Goal: Task Accomplishment & Management: Complete application form

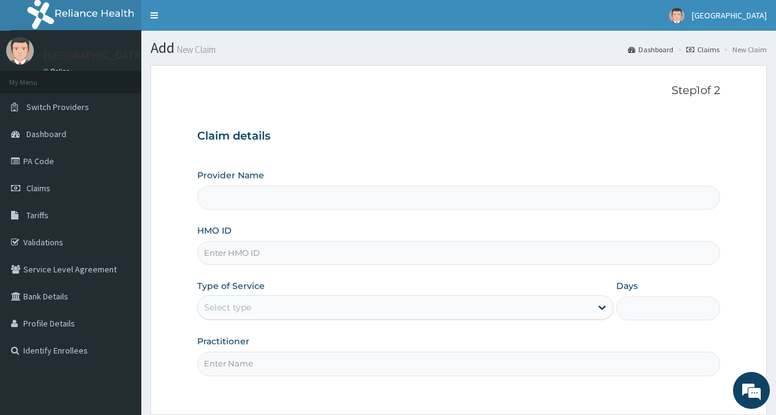
type input "[GEOGRAPHIC_DATA]"
click at [256, 251] on input "HMO ID" at bounding box center [458, 253] width 523 height 24
click at [53, 158] on link "PA Code" at bounding box center [70, 160] width 141 height 27
click at [255, 250] on input "HMO ID" at bounding box center [458, 253] width 523 height 24
type input "BTR/10616/A"
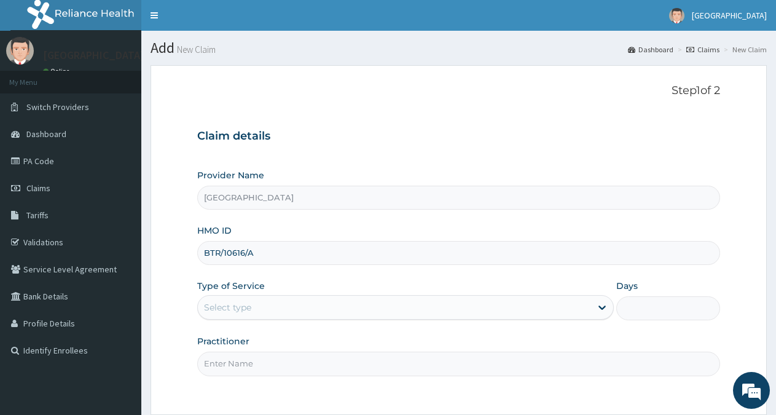
click at [267, 311] on div "Select type" at bounding box center [394, 307] width 393 height 20
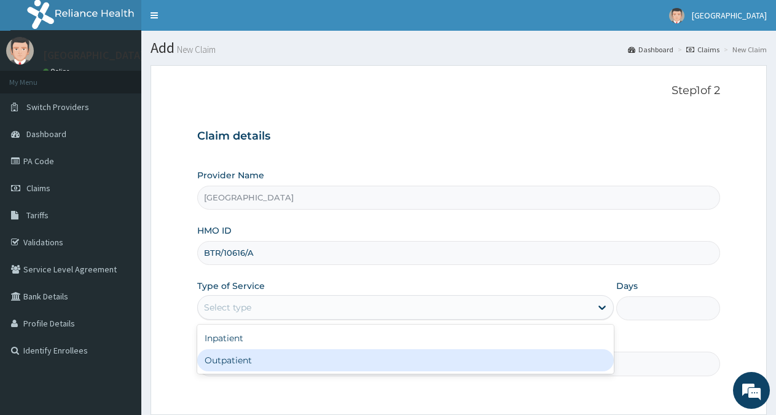
click at [249, 354] on div "Outpatient" at bounding box center [405, 360] width 416 height 22
type input "1"
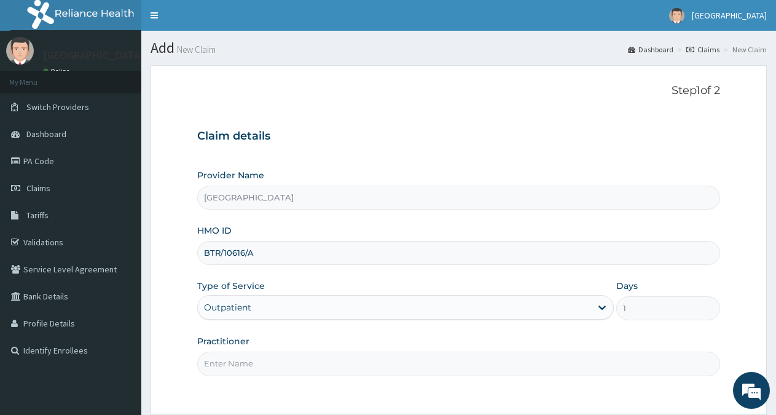
click at [238, 362] on input "Practitioner" at bounding box center [458, 364] width 523 height 24
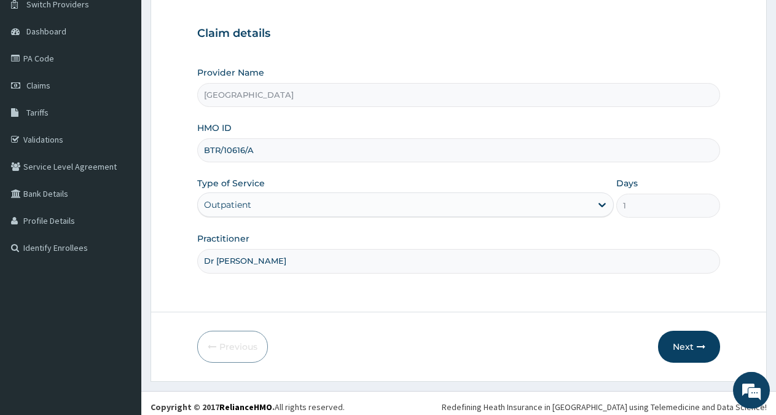
scroll to position [110, 0]
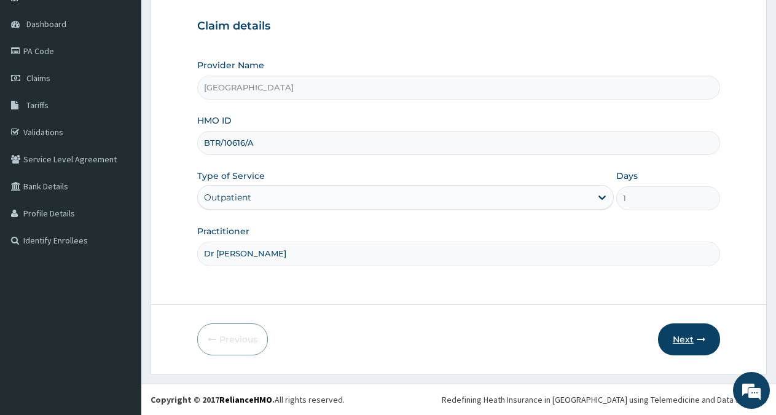
type input "Dr Ken"
click at [688, 338] on button "Next" at bounding box center [689, 339] width 62 height 32
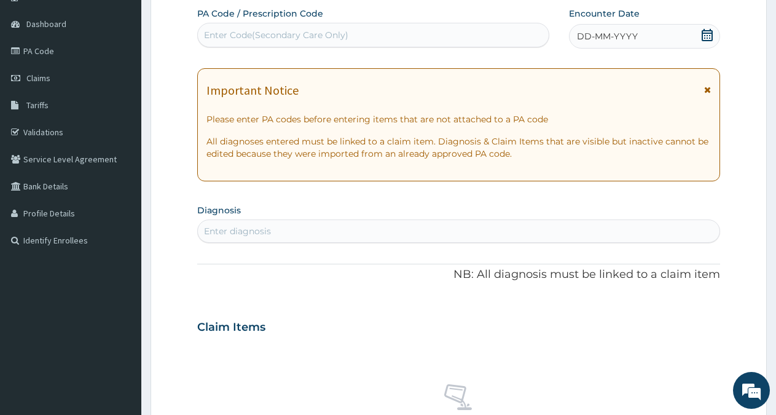
click at [672, 33] on div "DD-MM-YYYY" at bounding box center [644, 36] width 151 height 25
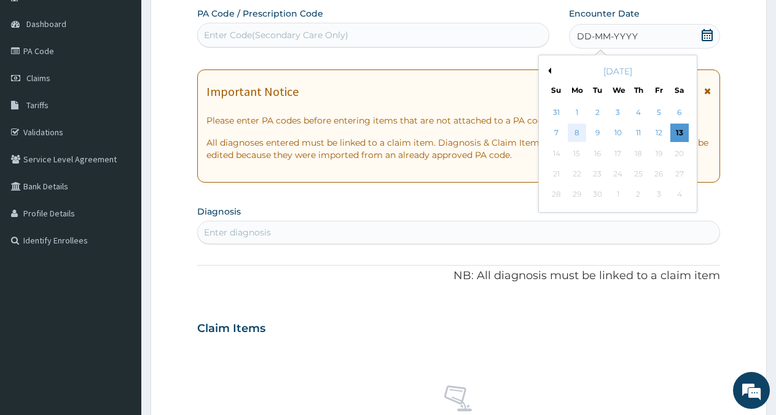
click at [574, 135] on div "8" at bounding box center [577, 133] width 18 height 18
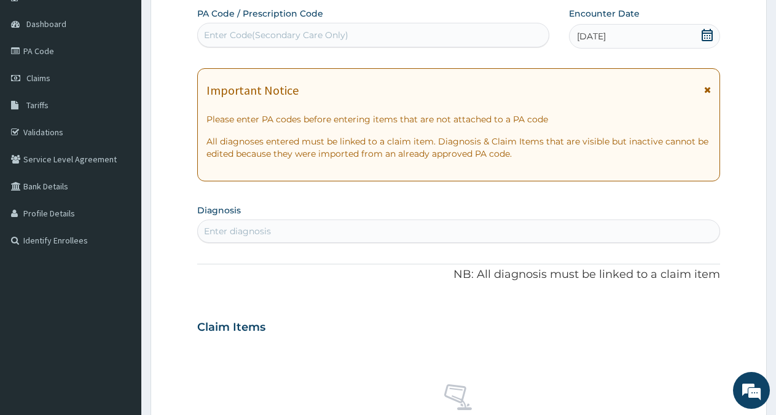
click at [219, 231] on div "Enter diagnosis" at bounding box center [237, 231] width 67 height 12
type input "malaria"
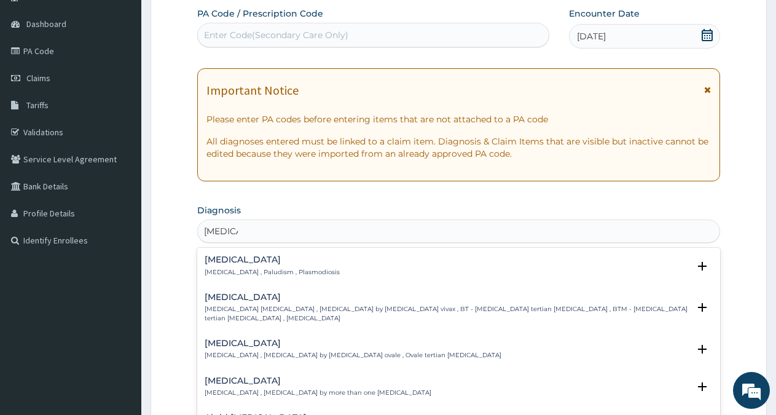
click at [246, 261] on h4 "Malaria" at bounding box center [272, 259] width 135 height 9
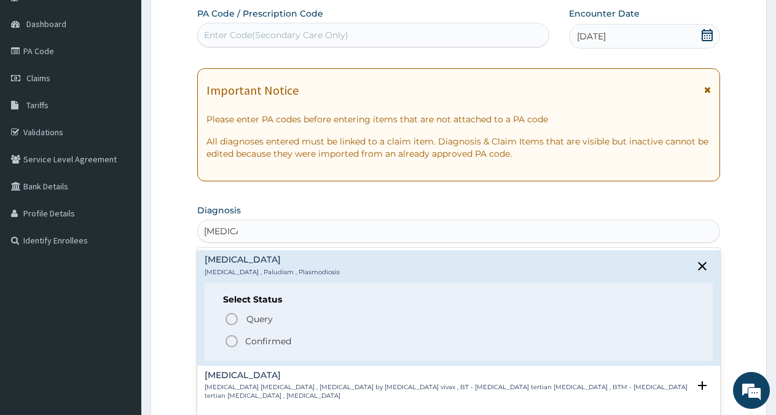
click at [280, 338] on p "Confirmed" at bounding box center [268, 341] width 46 height 12
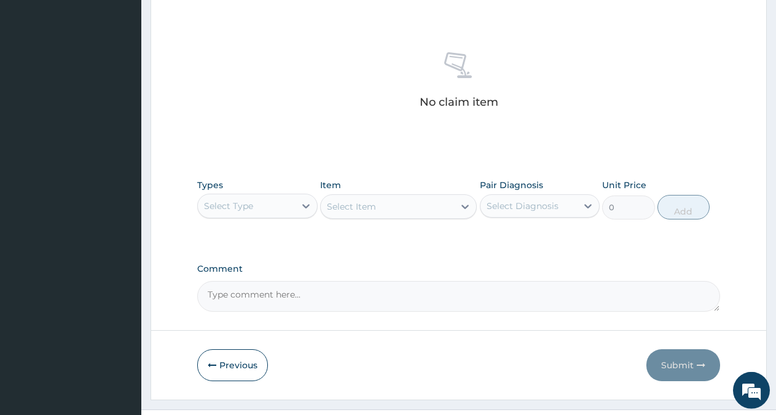
scroll to position [471, 0]
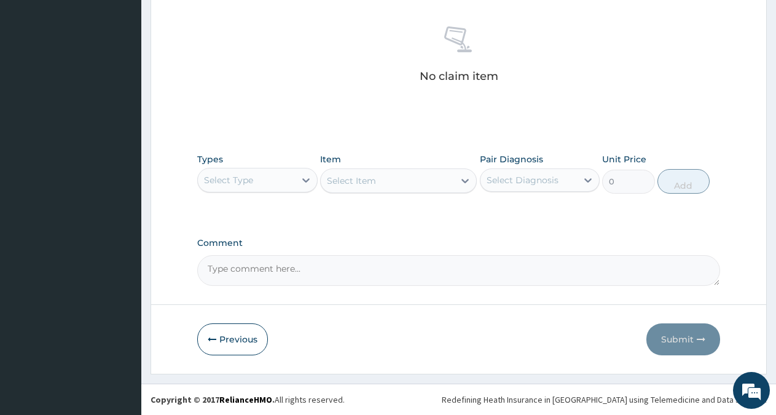
click at [276, 178] on div "Select Type" at bounding box center [246, 180] width 97 height 20
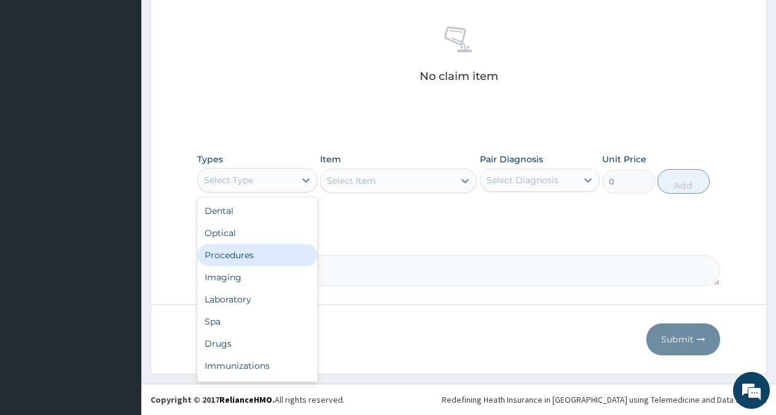
click at [250, 257] on div "Procedures" at bounding box center [257, 255] width 120 height 22
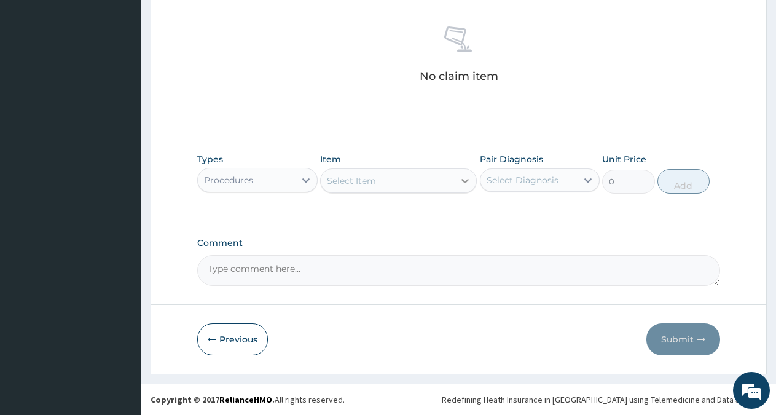
click at [465, 178] on icon at bounding box center [465, 181] width 12 height 12
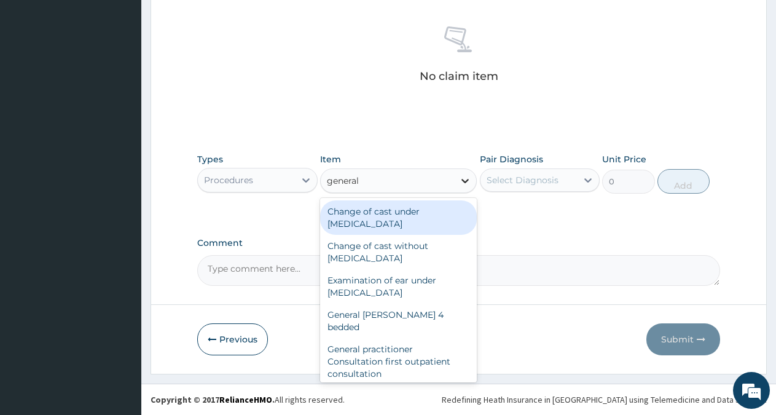
type input "general p"
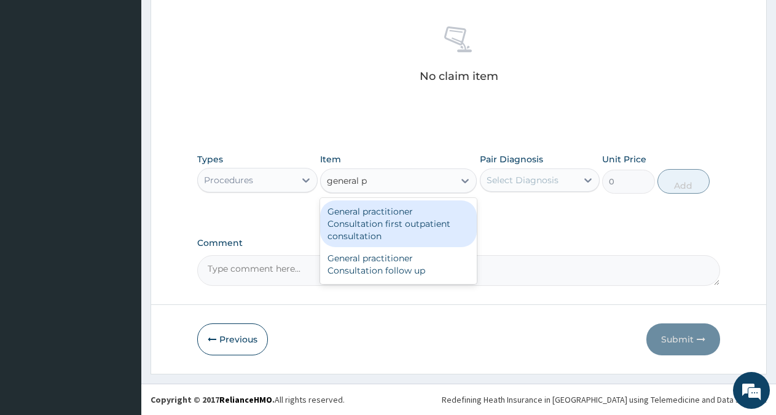
click at [431, 212] on div "General practitioner Consultation first outpatient consultation" at bounding box center [398, 223] width 157 height 47
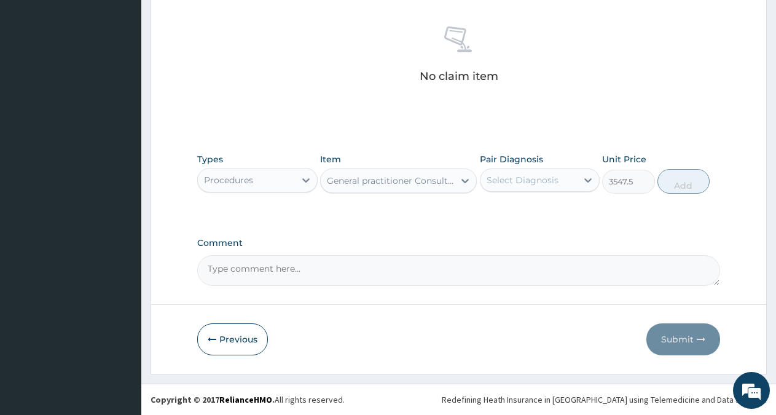
type input "3547.5"
click at [531, 176] on div "Select Diagnosis" at bounding box center [523, 180] width 72 height 12
click at [522, 214] on label "Malaria" at bounding box center [538, 210] width 76 height 12
checkbox input "true"
click at [678, 189] on button "Add" at bounding box center [684, 181] width 52 height 25
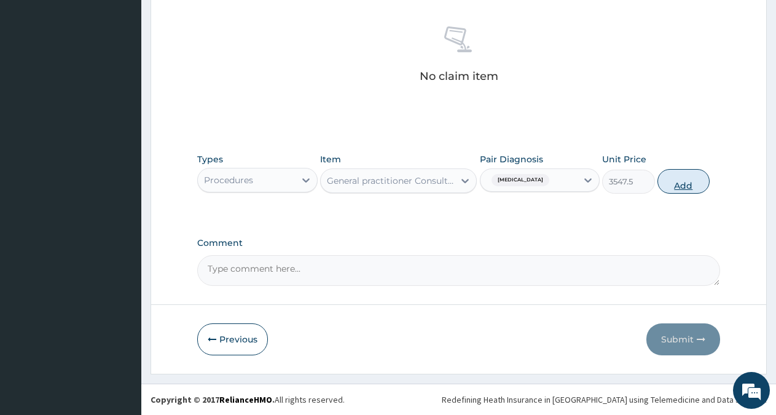
type input "0"
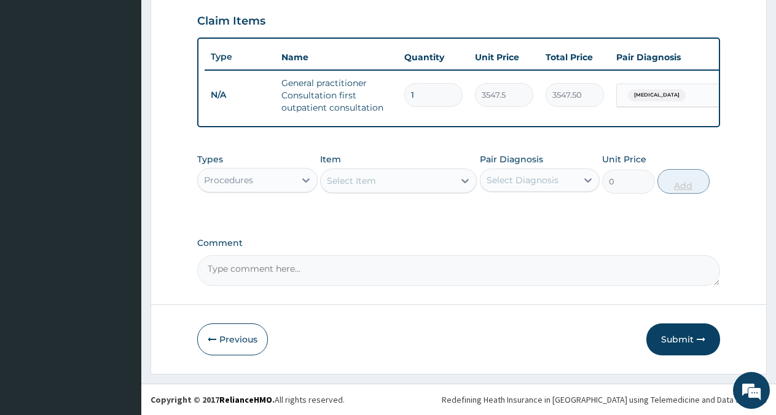
scroll to position [430, 0]
click at [305, 173] on div at bounding box center [306, 180] width 22 height 22
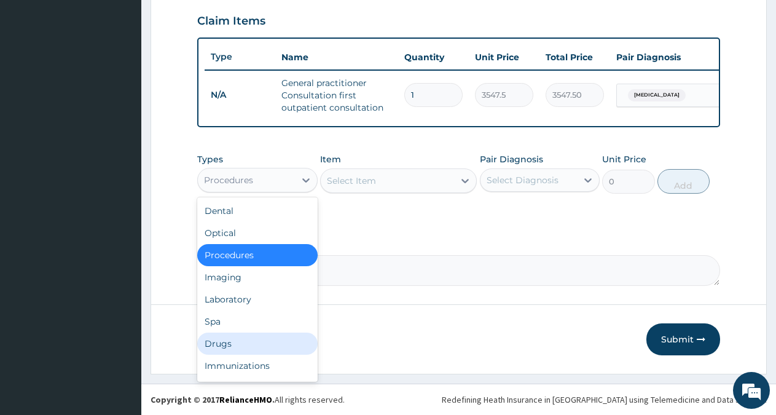
click at [221, 343] on div "Drugs" at bounding box center [257, 343] width 120 height 22
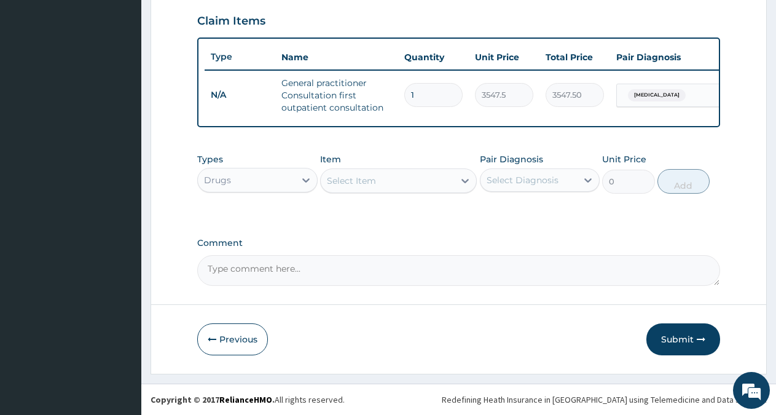
click at [441, 183] on div "Select Item" at bounding box center [387, 181] width 133 height 20
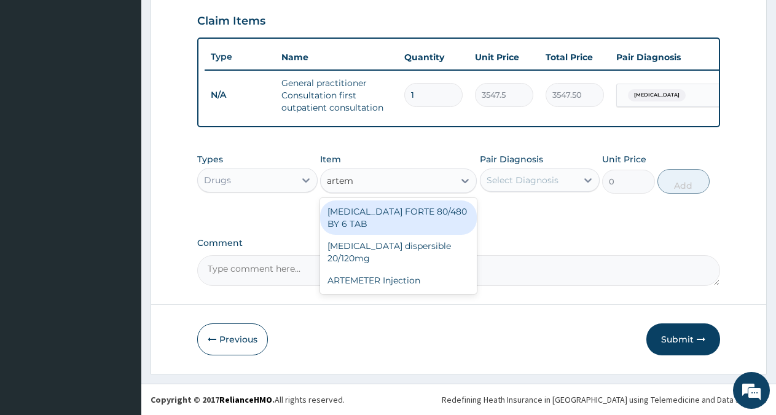
type input "arte"
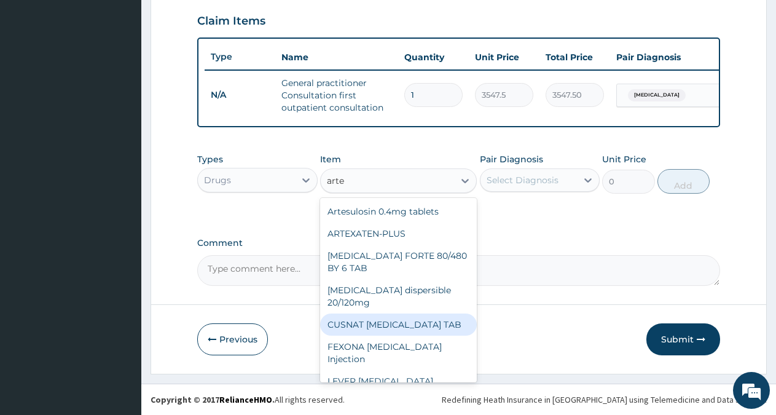
click at [394, 313] on div "CUSNAT ARTESUNATE TAB" at bounding box center [398, 324] width 157 height 22
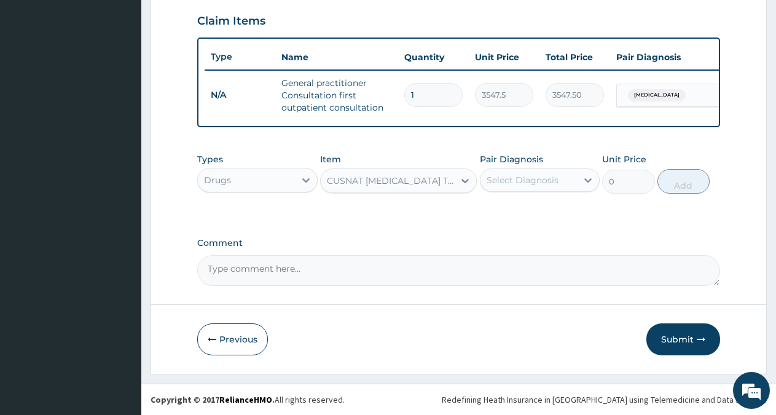
type input "177.375"
click at [559, 178] on div "Select Diagnosis" at bounding box center [529, 180] width 97 height 20
click at [532, 213] on label "Malaria" at bounding box center [538, 210] width 76 height 12
checkbox input "true"
click at [688, 184] on button "Add" at bounding box center [684, 181] width 52 height 25
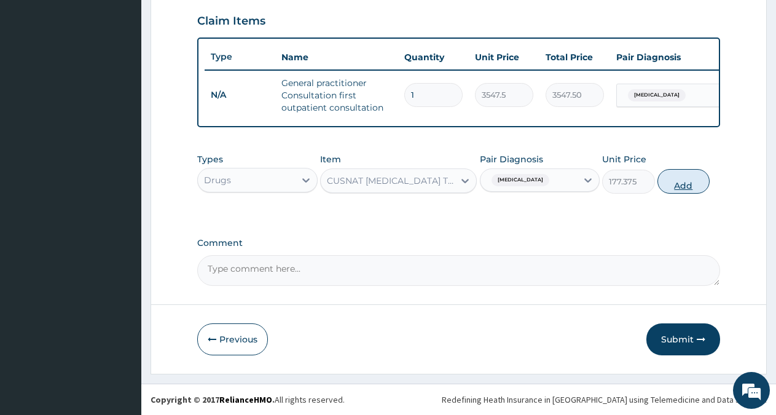
type input "0"
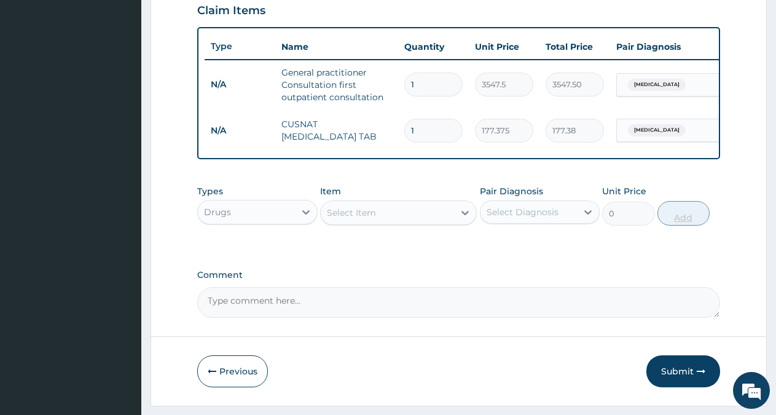
type input "12"
type input "2128.50"
type input "12"
click at [422, 222] on div "Select Item" at bounding box center [387, 213] width 133 height 20
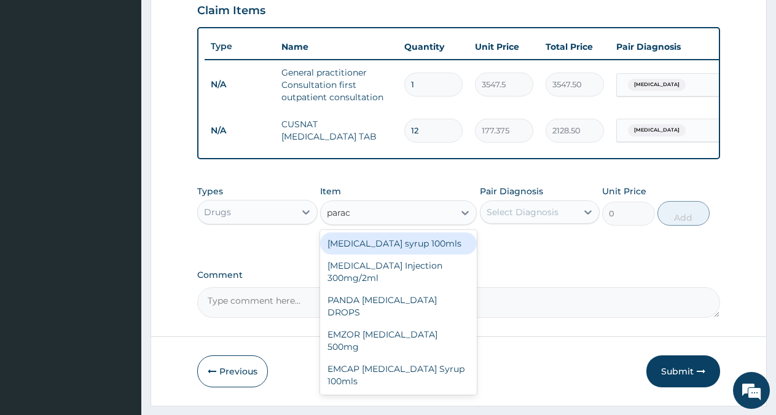
type input "parace"
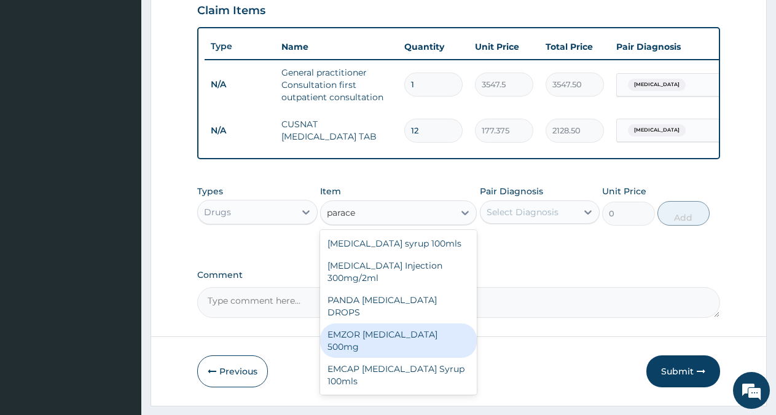
click at [407, 331] on div "EMZOR PARACETAMOL 500mg" at bounding box center [398, 340] width 157 height 34
type input "30"
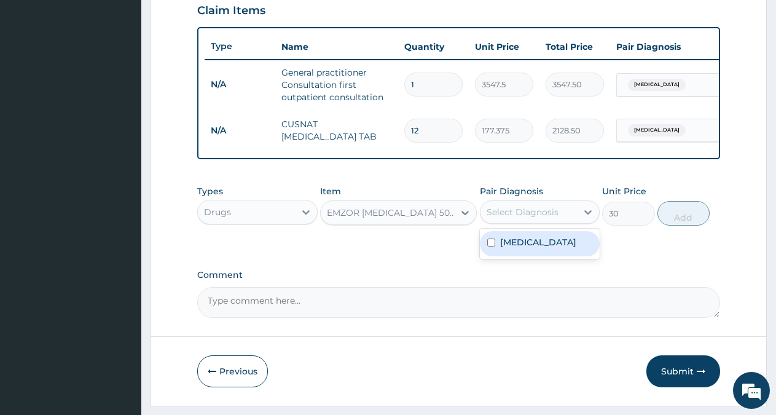
click at [573, 222] on div "Select Diagnosis" at bounding box center [529, 212] width 97 height 20
click at [530, 248] on label "Malaria" at bounding box center [538, 242] width 76 height 12
checkbox input "true"
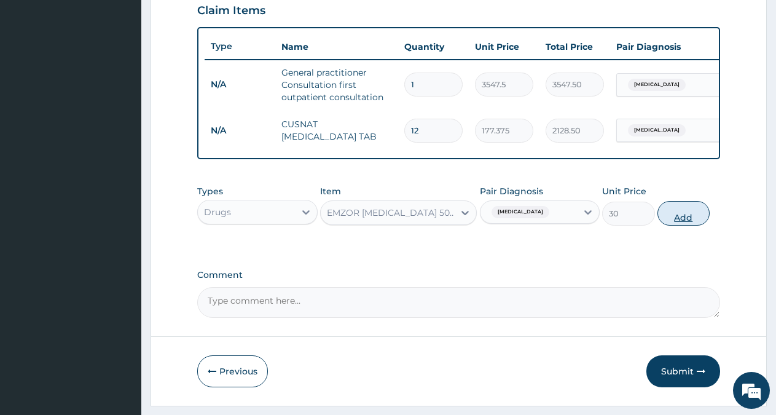
click at [695, 221] on button "Add" at bounding box center [684, 213] width 52 height 25
type input "0"
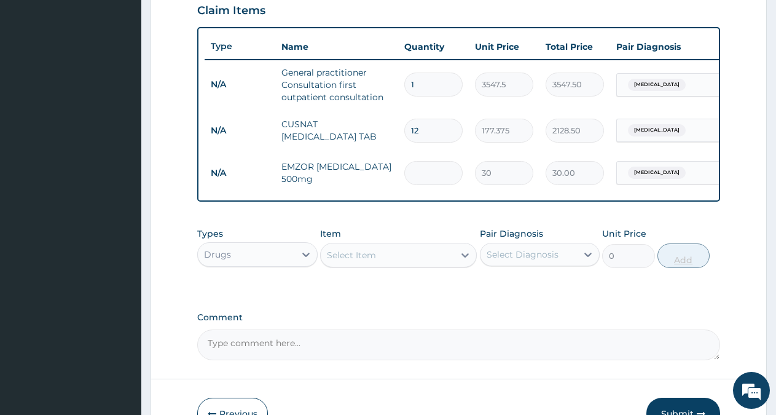
type input "0.00"
type input "2"
type input "60.00"
type input "20"
type input "600.00"
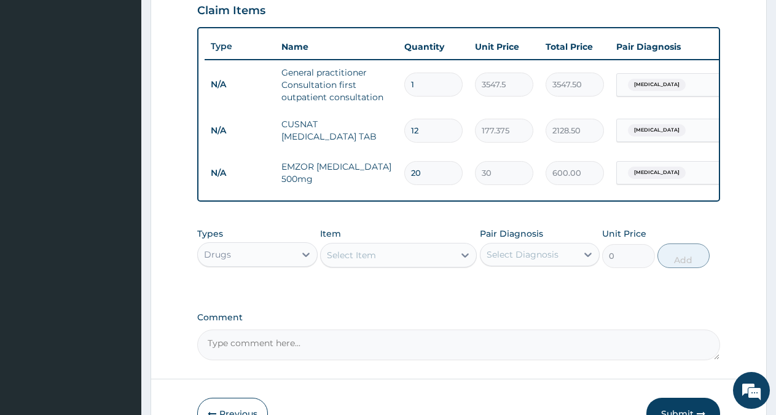
type input "20"
click at [423, 261] on div "Select Item" at bounding box center [387, 255] width 133 height 20
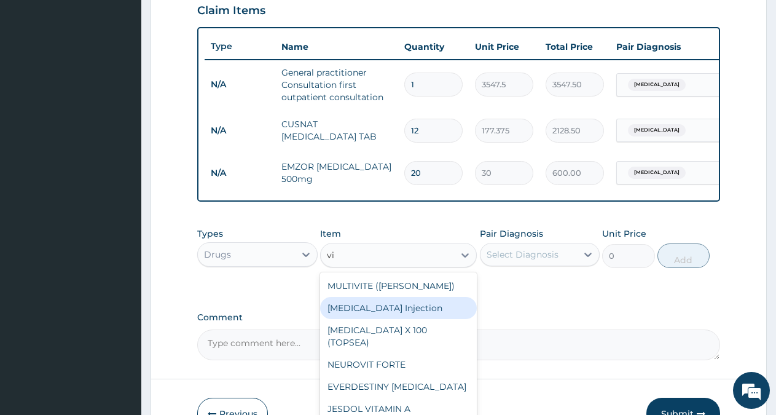
type input "v"
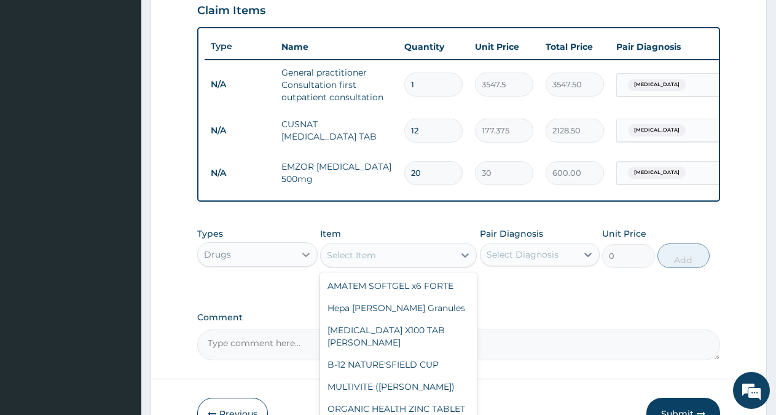
click at [300, 261] on icon at bounding box center [306, 254] width 12 height 12
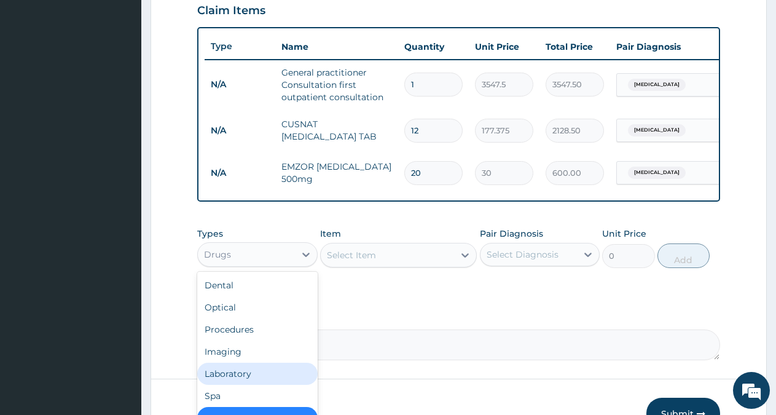
click at [239, 383] on div "Laboratory" at bounding box center [257, 374] width 120 height 22
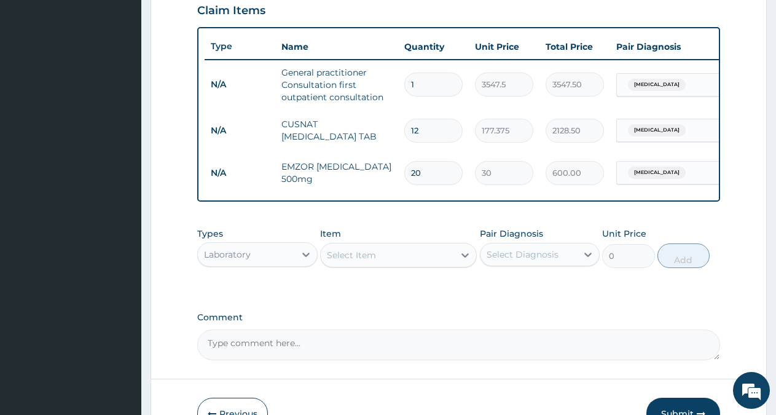
click at [449, 265] on div "Select Item" at bounding box center [387, 255] width 133 height 20
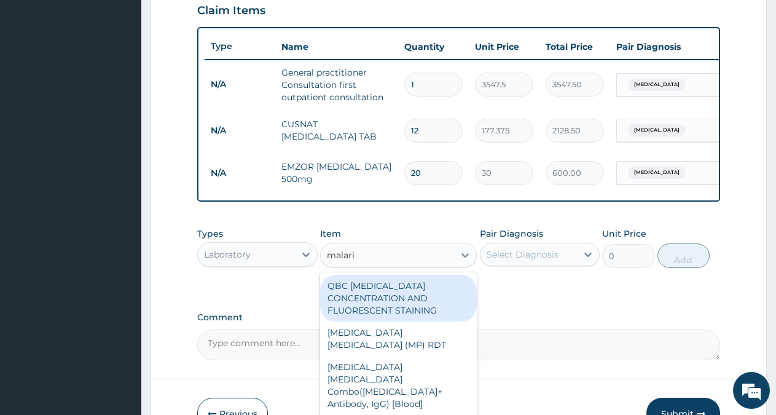
type input "malaria"
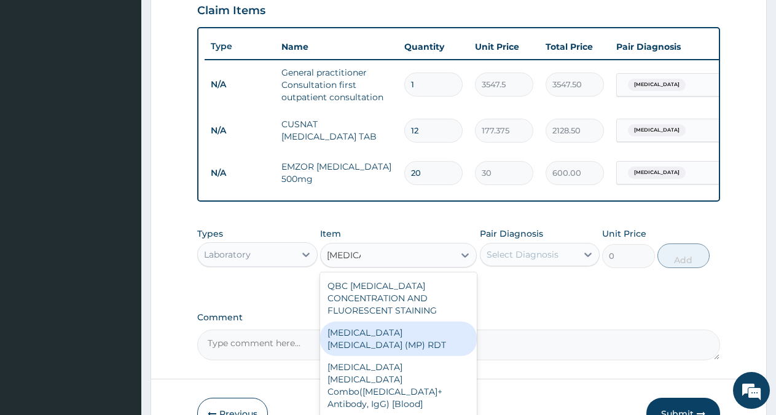
click at [395, 342] on div "MALARIA PARASITE (MP) RDT" at bounding box center [398, 338] width 157 height 34
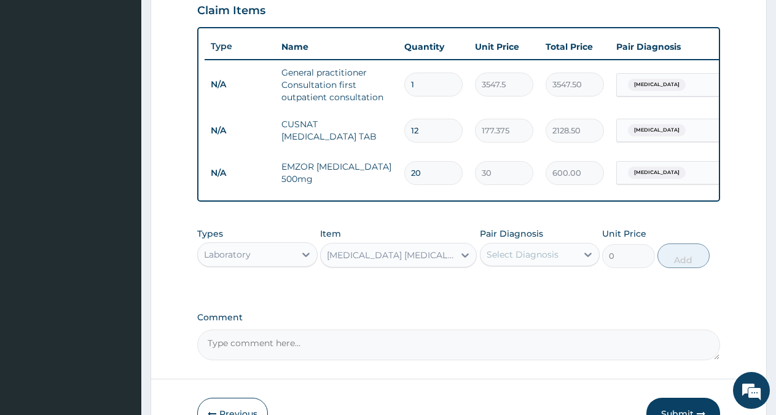
type input "1612.5"
click at [547, 261] on div "Select Diagnosis" at bounding box center [523, 254] width 72 height 12
click at [526, 291] on label "Malaria" at bounding box center [538, 284] width 76 height 12
checkbox input "true"
click at [686, 264] on button "Add" at bounding box center [684, 255] width 52 height 25
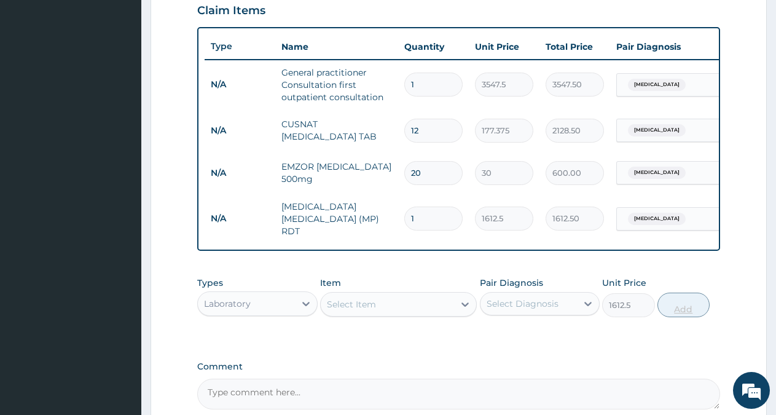
type input "0"
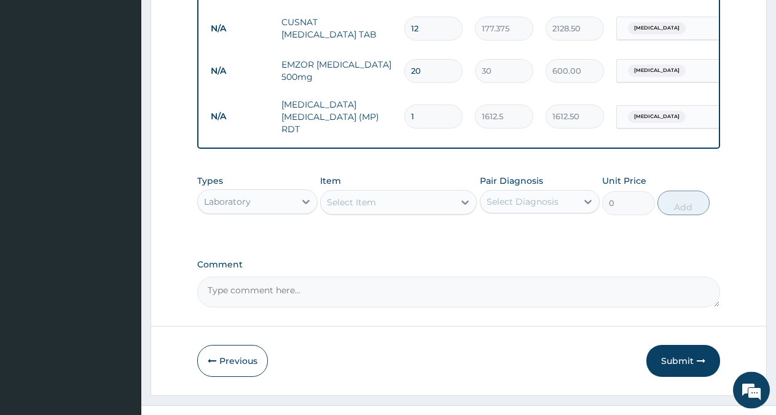
scroll to position [557, 0]
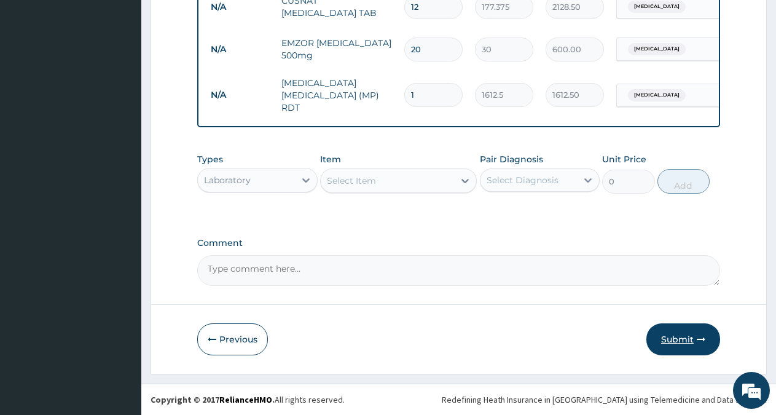
click at [678, 339] on button "Submit" at bounding box center [683, 339] width 74 height 32
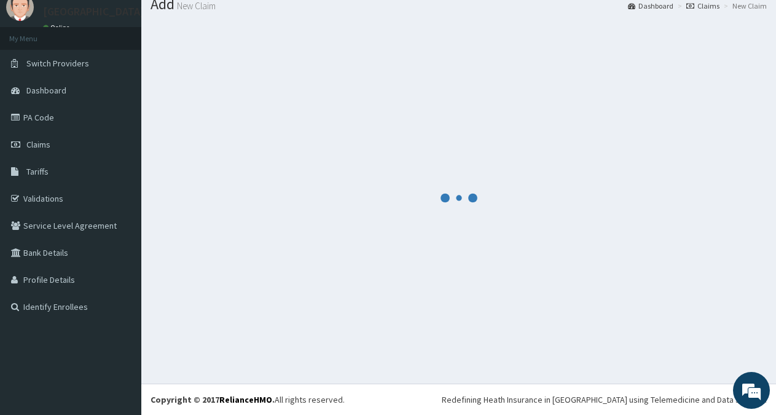
scroll to position [44, 0]
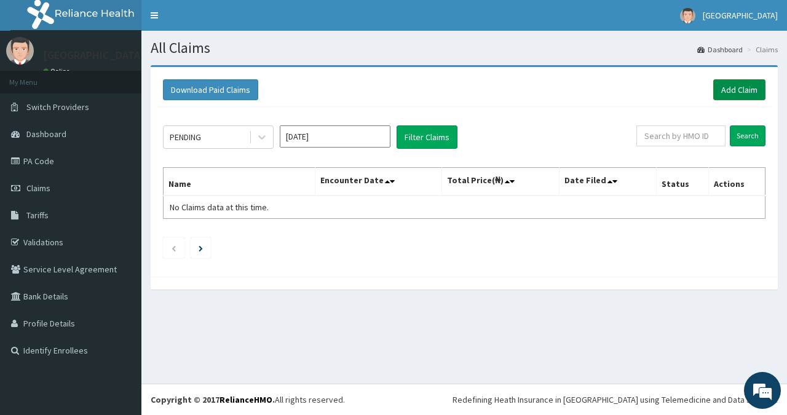
click at [745, 90] on link "Add Claim" at bounding box center [739, 89] width 52 height 21
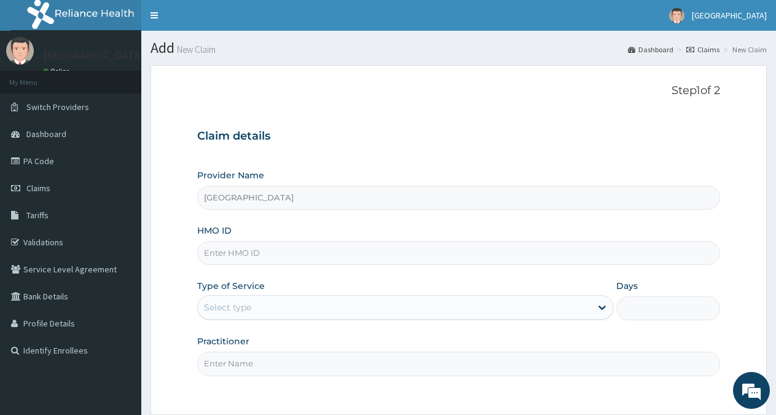
type input "[GEOGRAPHIC_DATA]"
click at [256, 256] on input "HMO ID" at bounding box center [458, 253] width 523 height 24
type input "BTR/10997/A"
click at [234, 306] on div "Select type" at bounding box center [227, 307] width 47 height 12
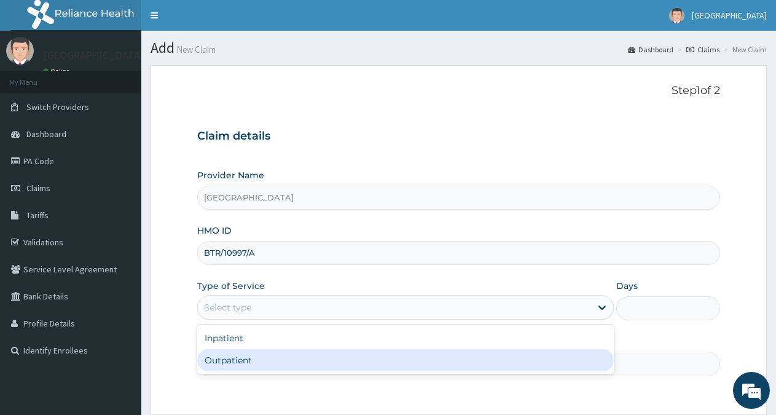
click at [237, 356] on div "Outpatient" at bounding box center [405, 360] width 416 height 22
type input "1"
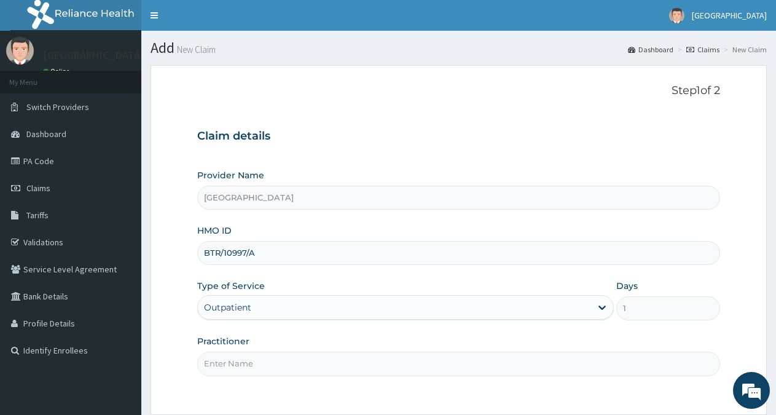
click at [235, 361] on input "Practitioner" at bounding box center [458, 364] width 523 height 24
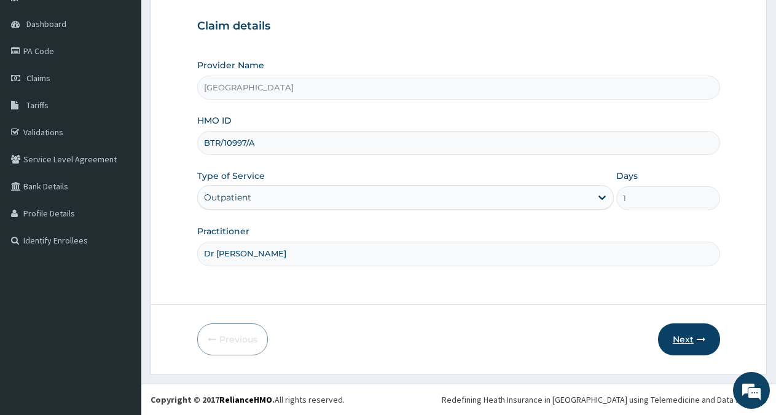
type input "Dr Ken"
click at [686, 337] on button "Next" at bounding box center [689, 339] width 62 height 32
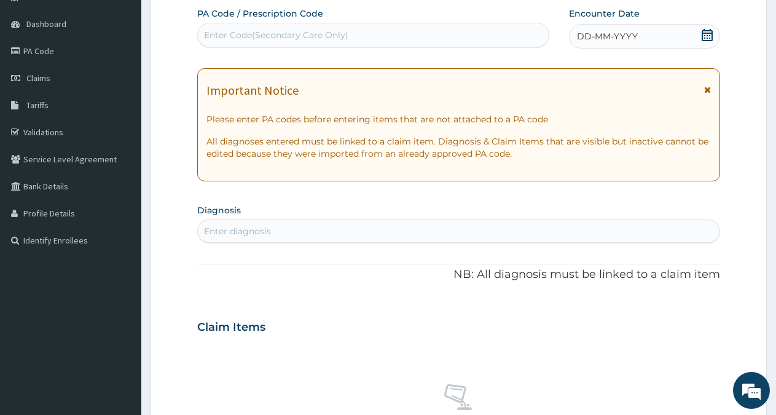
click at [705, 33] on icon at bounding box center [707, 35] width 11 height 12
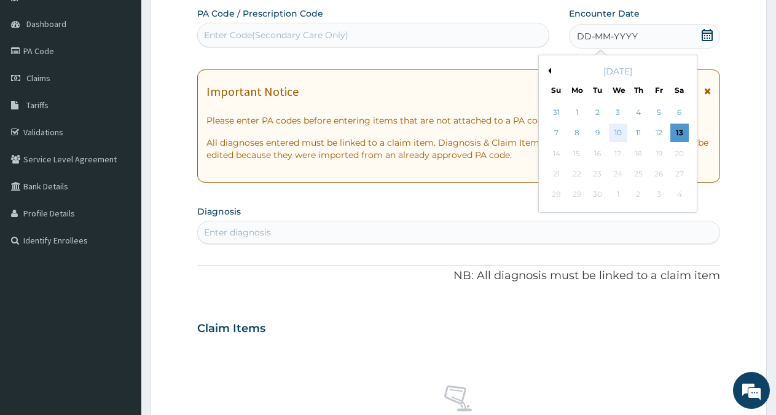
click at [618, 130] on div "10" at bounding box center [618, 133] width 18 height 18
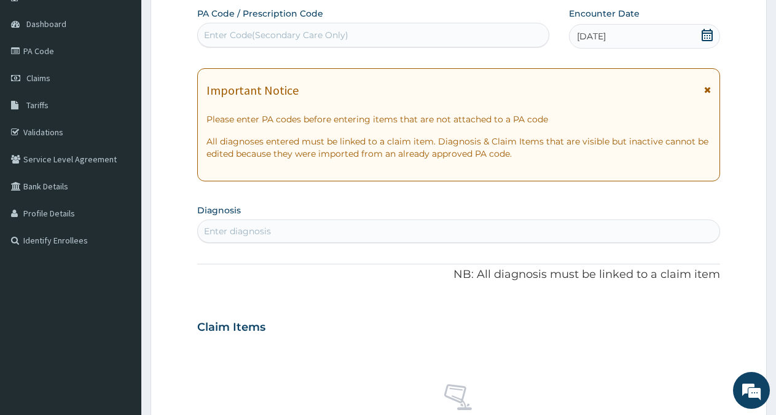
click at [246, 227] on div "Enter diagnosis" at bounding box center [237, 231] width 67 height 12
type input "tension h"
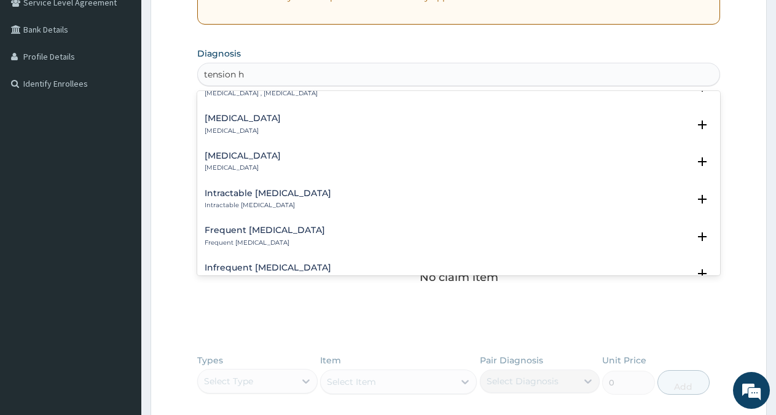
scroll to position [119, 0]
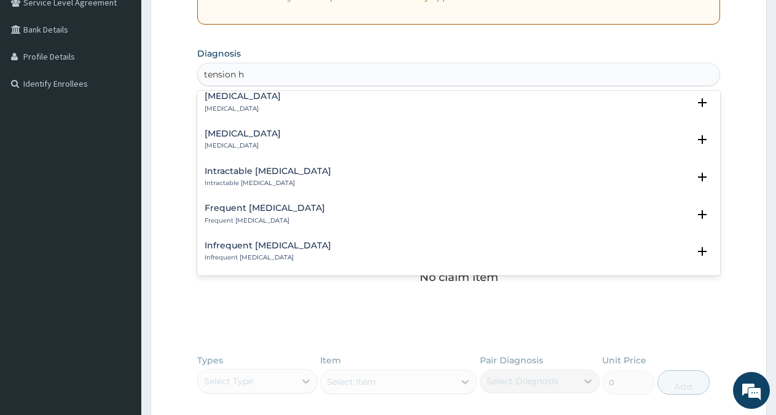
click at [281, 94] on h4 "Chronic tension-type headache" at bounding box center [243, 96] width 76 height 9
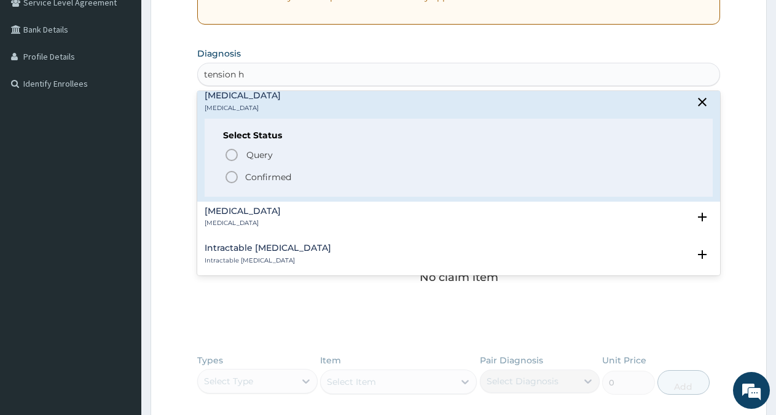
click at [262, 176] on p "Confirmed" at bounding box center [268, 177] width 46 height 12
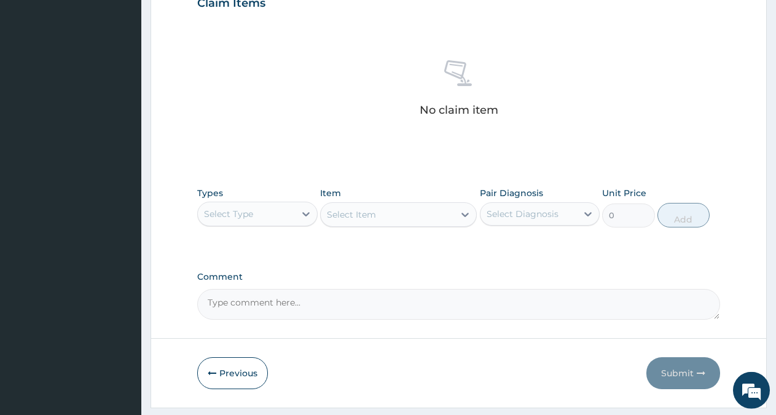
scroll to position [471, 0]
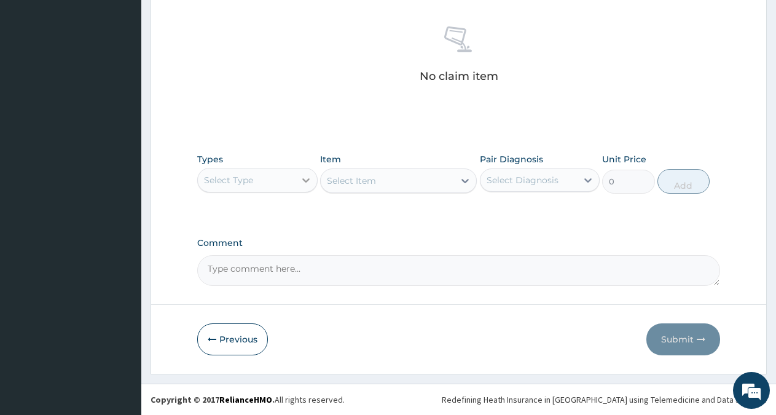
click at [303, 178] on icon at bounding box center [306, 180] width 12 height 12
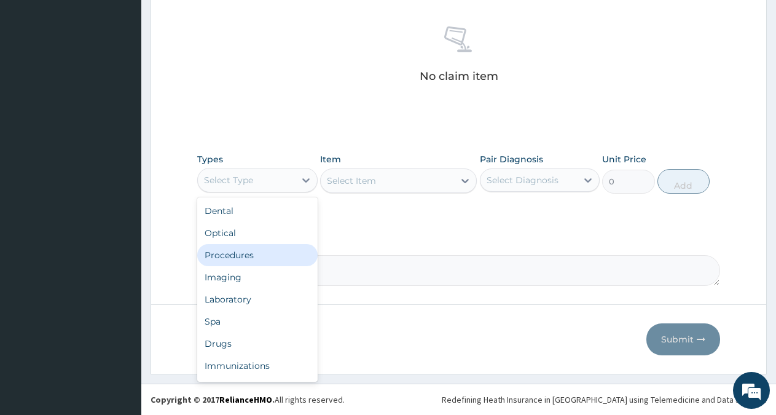
click at [236, 259] on div "Procedures" at bounding box center [257, 255] width 120 height 22
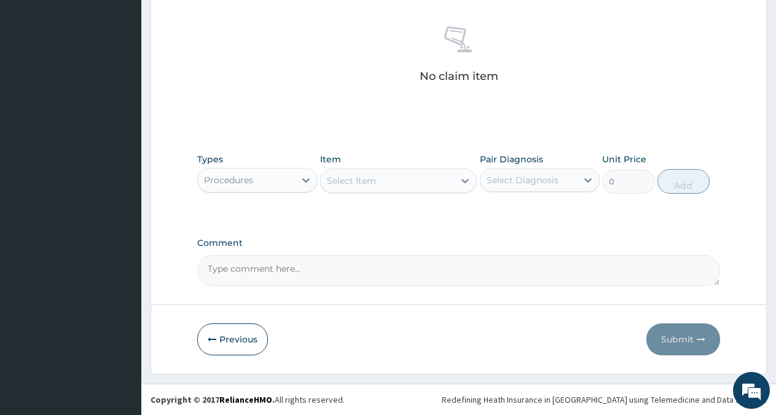
click at [446, 179] on div "Select Item" at bounding box center [387, 181] width 133 height 20
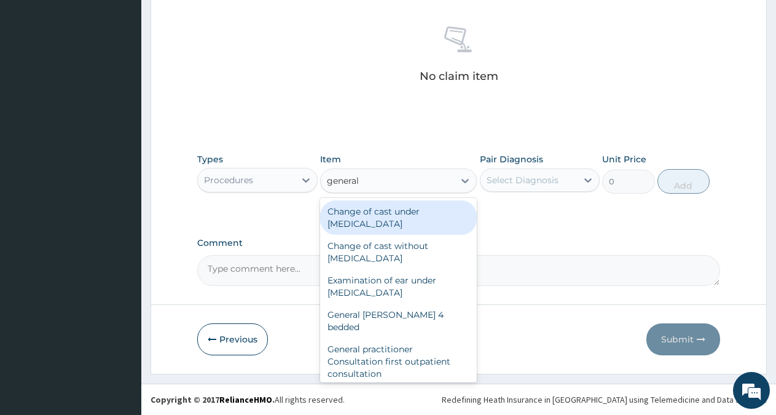
type input "general p"
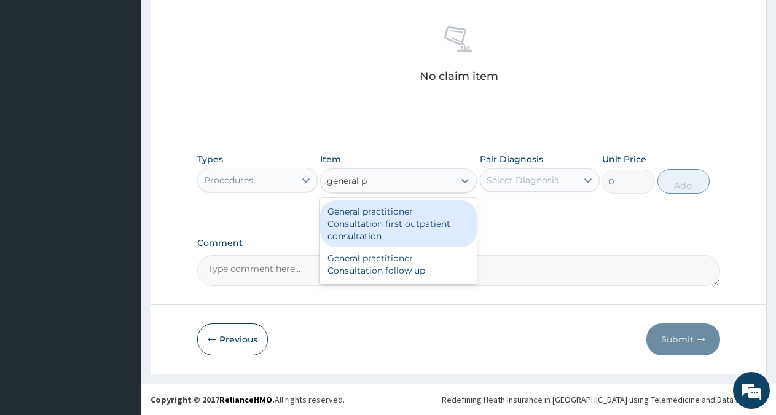
click at [399, 221] on div "General practitioner Consultation first outpatient consultation" at bounding box center [398, 223] width 157 height 47
type input "3547.5"
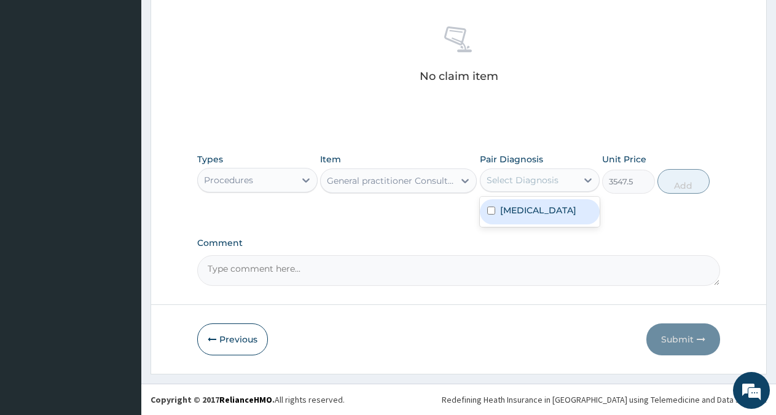
click at [527, 180] on div "Select Diagnosis" at bounding box center [523, 180] width 72 height 12
click at [523, 212] on label "Chronic tension-type headache" at bounding box center [538, 210] width 76 height 12
checkbox input "true"
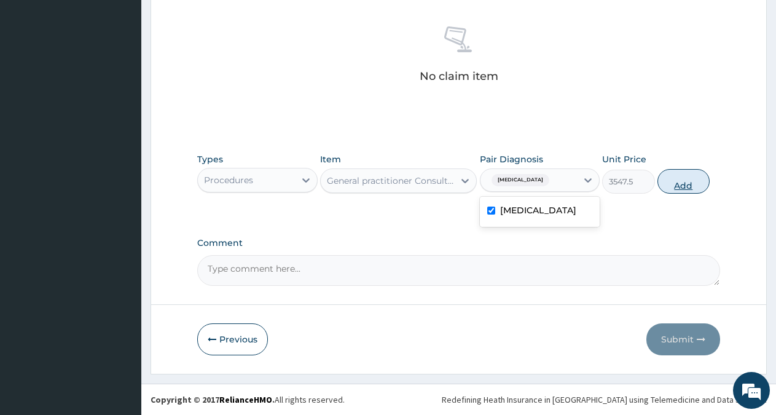
click at [685, 180] on button "Add" at bounding box center [684, 181] width 52 height 25
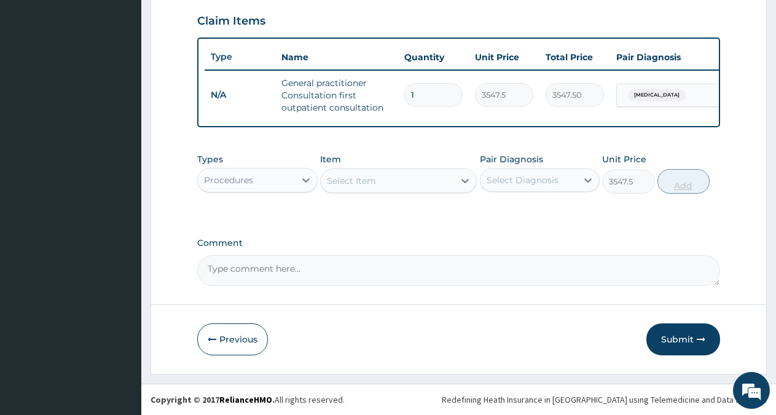
type input "0"
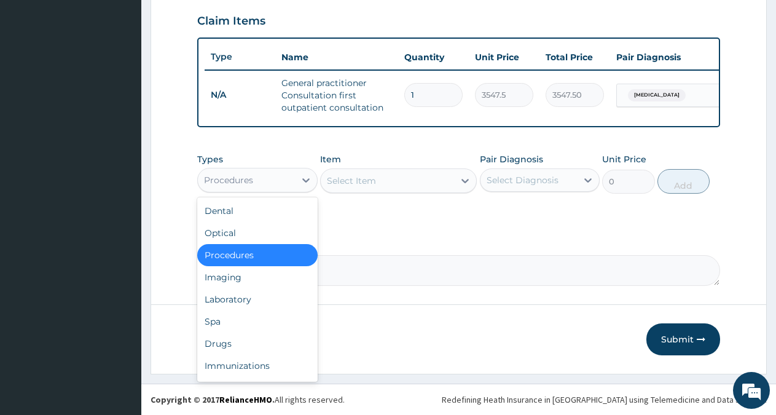
click at [280, 183] on div "Procedures" at bounding box center [246, 180] width 97 height 20
click at [229, 340] on div "Drugs" at bounding box center [257, 343] width 120 height 22
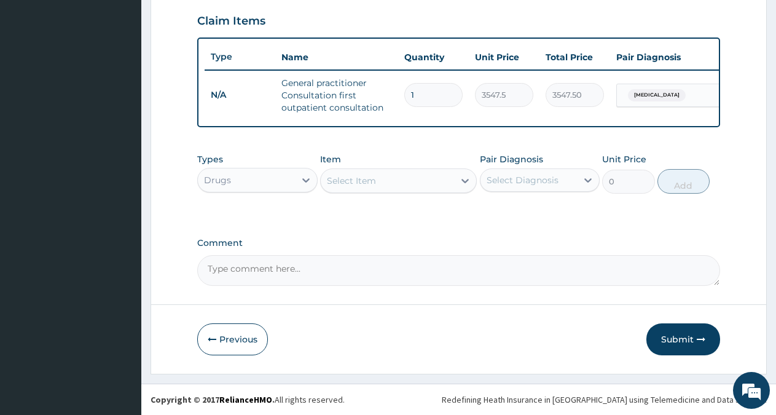
click at [447, 178] on div "Select Item" at bounding box center [387, 181] width 133 height 20
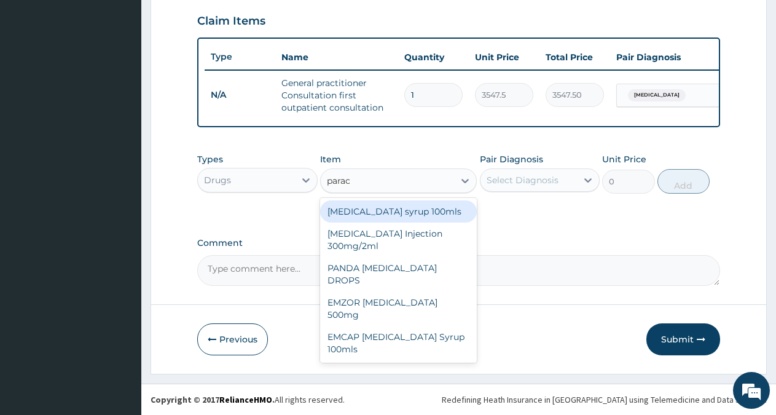
type input "parace"
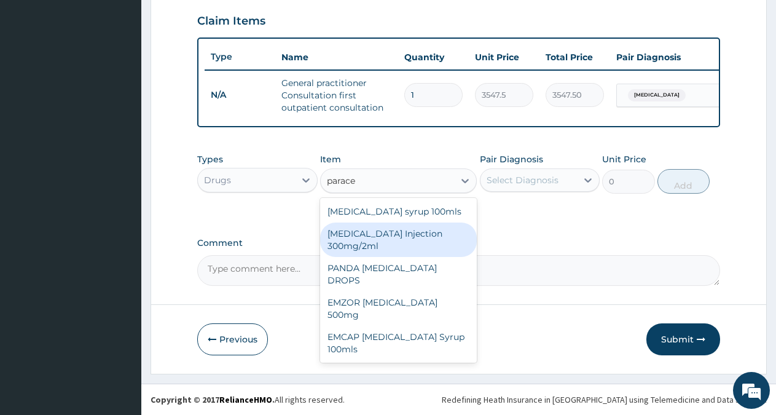
click at [379, 237] on div "PARACETAMOL Injection 300mg/2ml" at bounding box center [398, 239] width 157 height 34
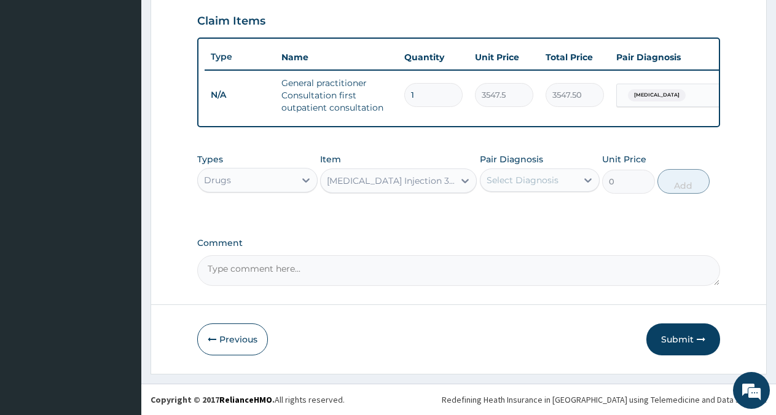
type input "800"
click at [546, 181] on div "Select Diagnosis" at bounding box center [523, 180] width 72 height 12
click at [536, 216] on label "Chronic tension-type headache" at bounding box center [538, 210] width 76 height 12
checkbox input "true"
click at [691, 187] on button "Add" at bounding box center [684, 181] width 52 height 25
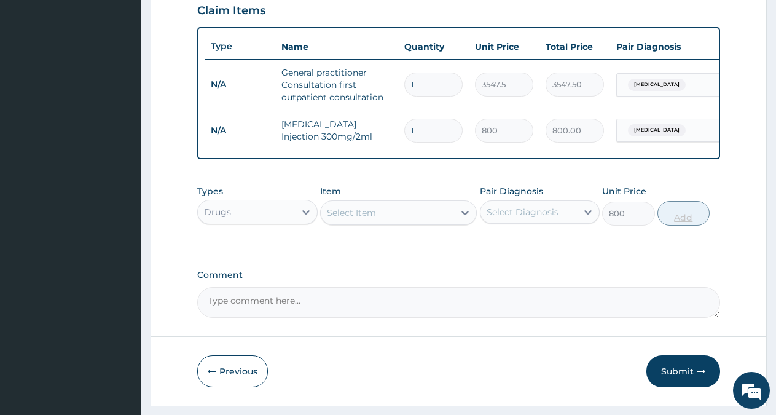
type input "0"
click at [356, 219] on div "Select Item" at bounding box center [351, 212] width 49 height 12
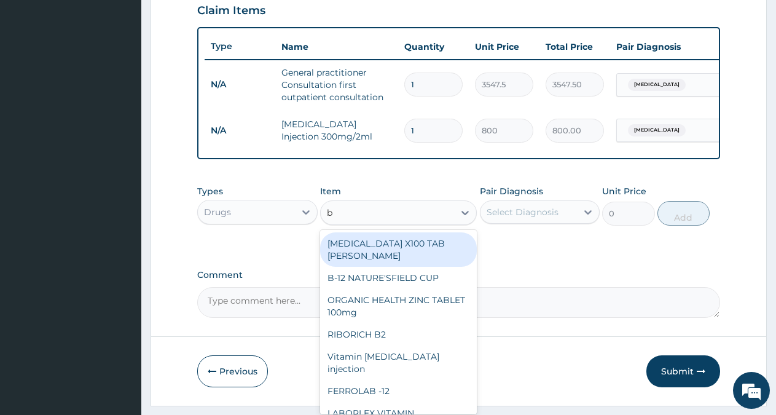
type input "b-"
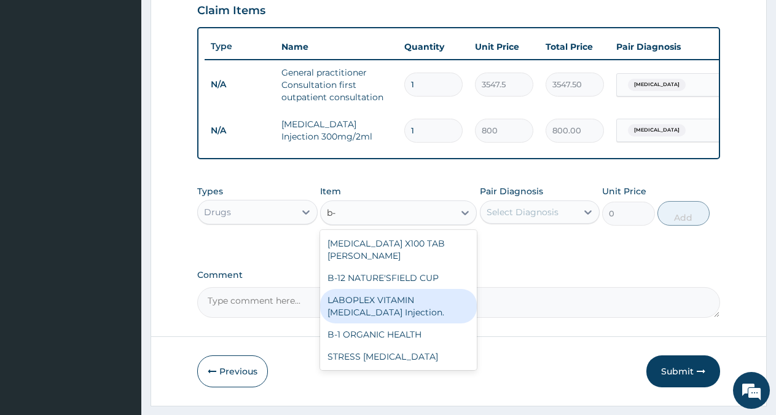
click at [399, 320] on div "LABOPLEX VITAMIN B-COMPLEX Injection." at bounding box center [398, 306] width 157 height 34
type input "1200"
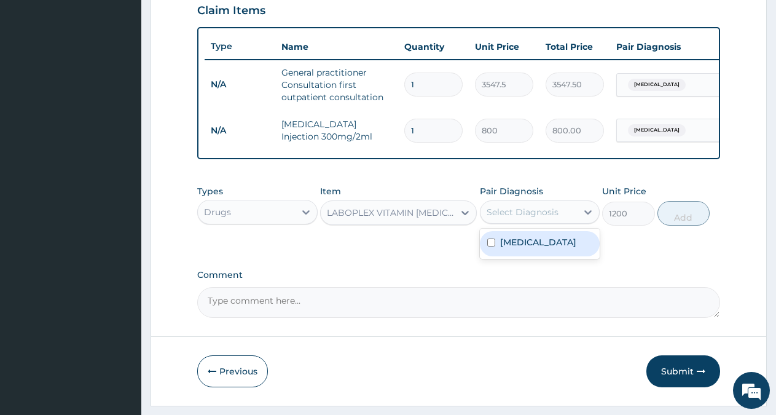
click at [544, 216] on div "Select Diagnosis" at bounding box center [523, 212] width 72 height 12
click at [515, 256] on div "Chronic tension-type headache" at bounding box center [540, 243] width 120 height 25
checkbox input "true"
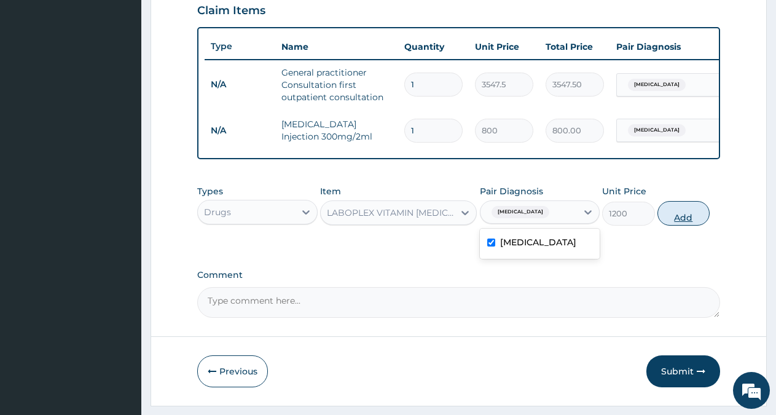
click at [690, 222] on button "Add" at bounding box center [684, 213] width 52 height 25
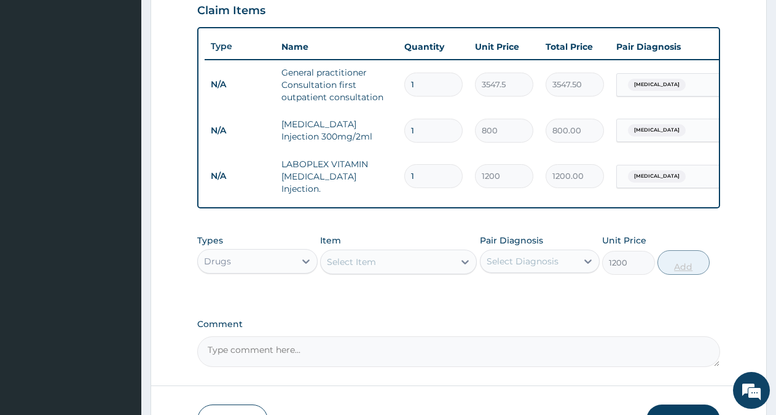
type input "0"
click at [387, 262] on div "Select Item" at bounding box center [387, 262] width 133 height 20
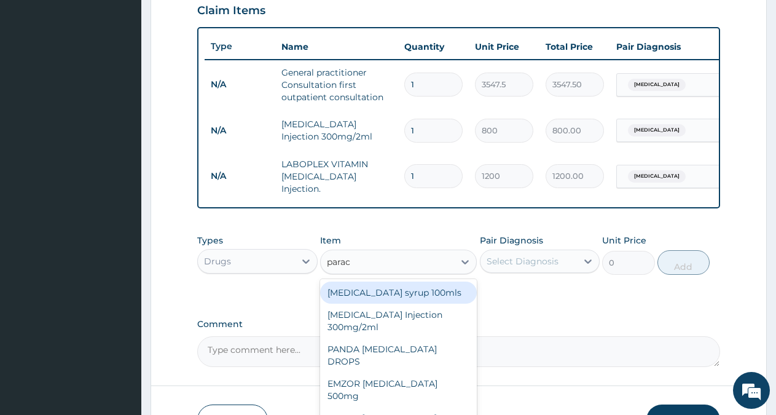
type input "parace"
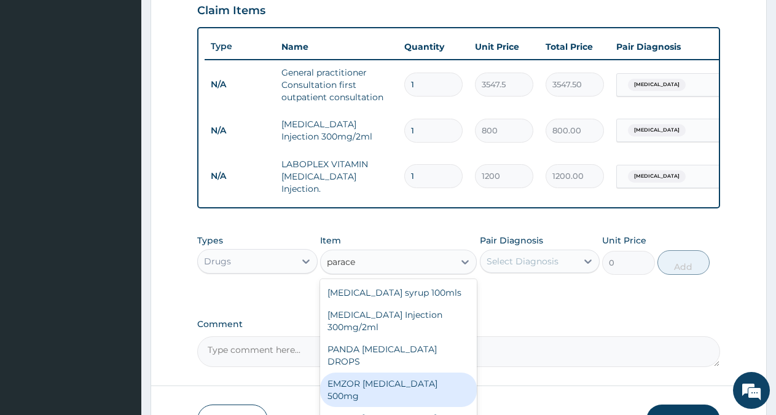
click at [425, 377] on div "EMZOR PARACETAMOL 500mg" at bounding box center [398, 389] width 157 height 34
type input "30"
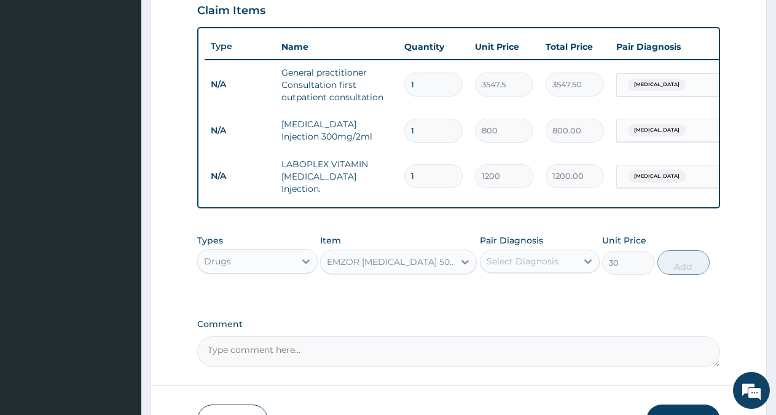
click at [570, 265] on div "Select Diagnosis" at bounding box center [529, 261] width 97 height 20
click at [541, 297] on label "Chronic tension-type headache" at bounding box center [538, 291] width 76 height 12
checkbox input "true"
click at [680, 269] on button "Add" at bounding box center [684, 262] width 52 height 25
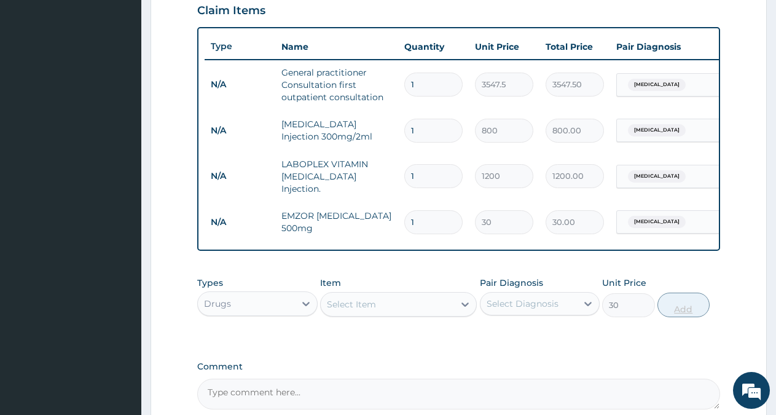
type input "0"
type input "0.00"
type input "2"
type input "60.00"
type input "20"
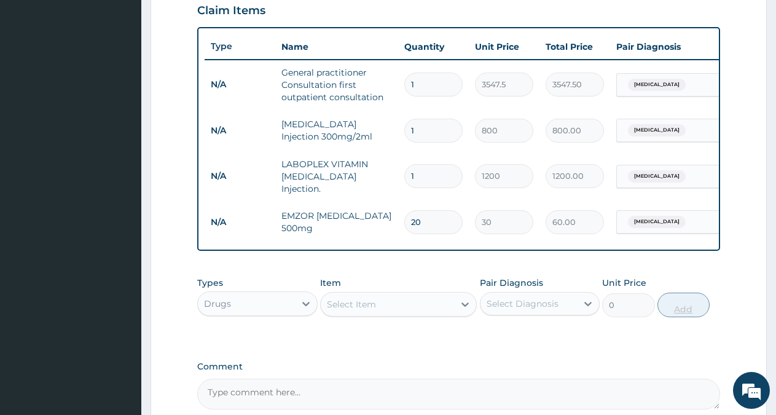
type input "600.00"
type input "20"
click at [442, 307] on div "Select Item" at bounding box center [387, 304] width 133 height 20
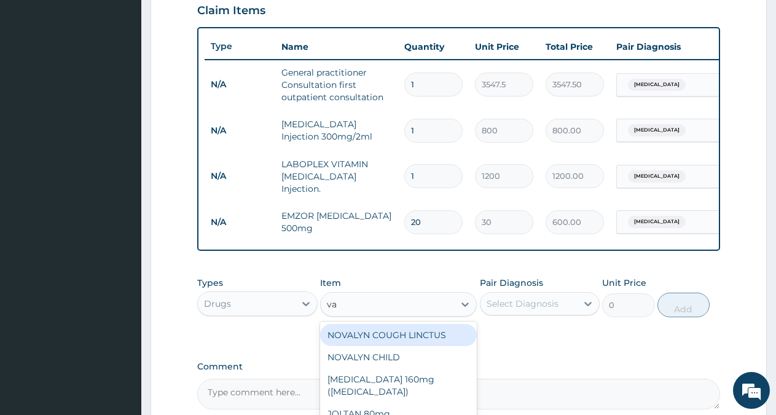
type input "v"
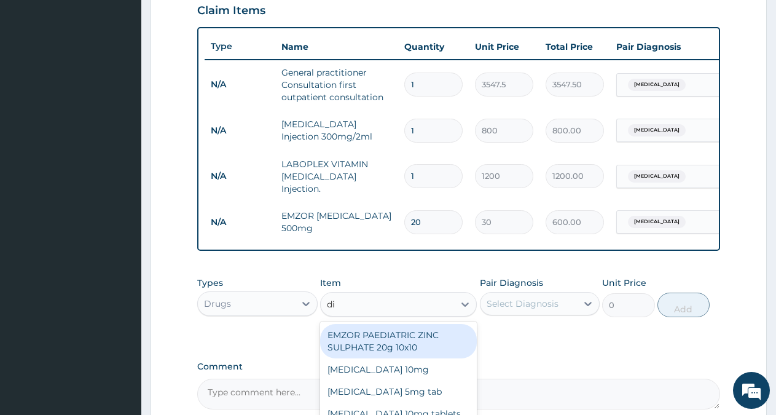
type input "dia"
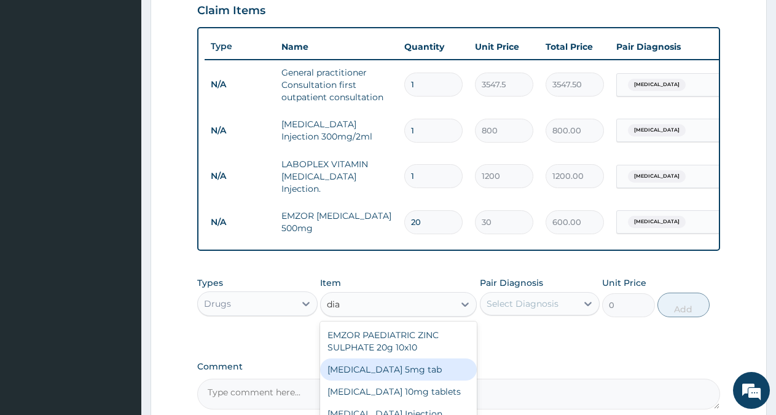
click at [409, 375] on div "Diazepam 5mg tab" at bounding box center [398, 369] width 157 height 22
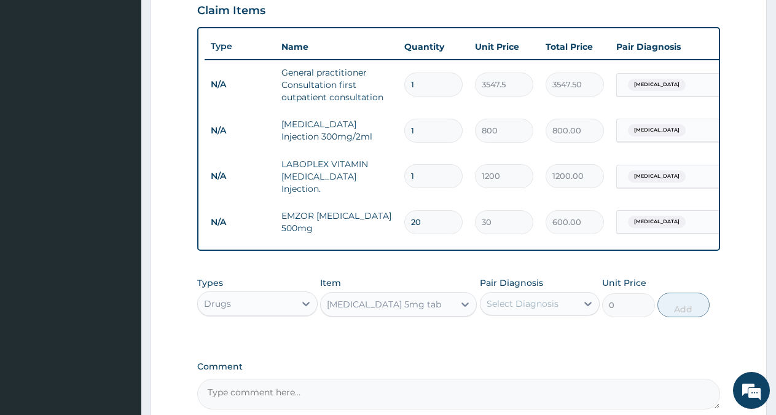
type input "50"
click at [533, 304] on div "Select Diagnosis" at bounding box center [523, 303] width 72 height 12
click at [527, 340] on label "Chronic tension-type headache" at bounding box center [538, 334] width 76 height 12
checkbox input "true"
click at [686, 305] on button "Add" at bounding box center [684, 305] width 52 height 25
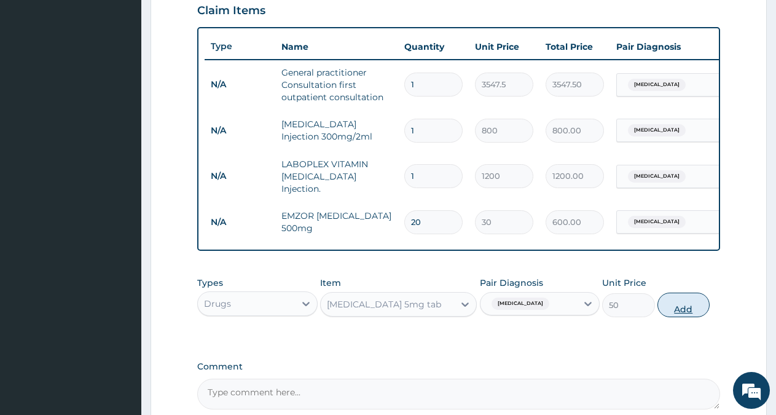
type input "0"
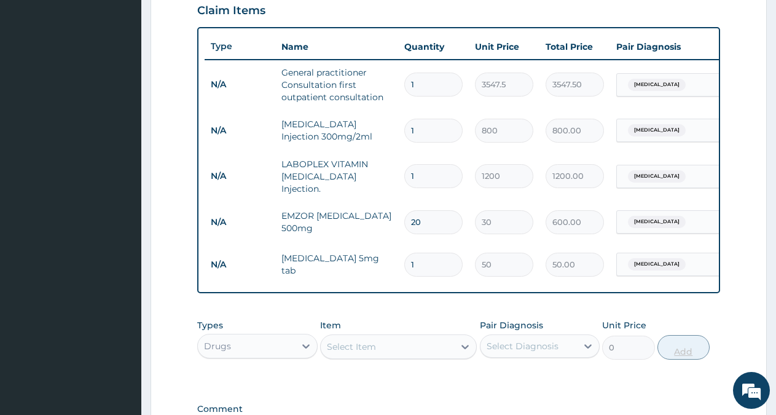
type input "10"
type input "500.00"
type input "10"
click at [417, 347] on div "Select Item" at bounding box center [387, 347] width 133 height 20
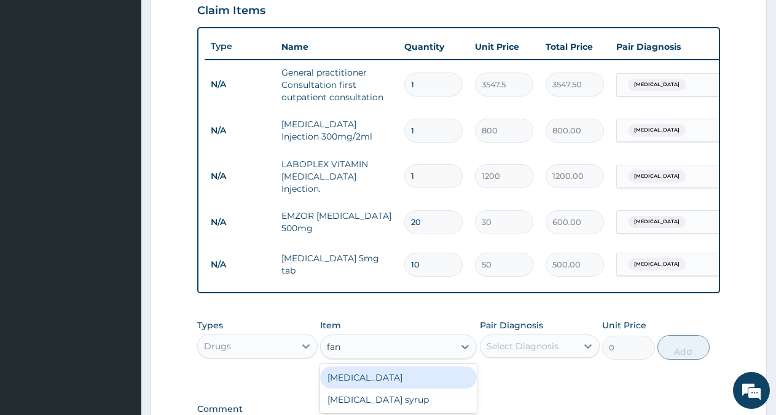
type input "fans"
click at [388, 379] on div "Fansidar" at bounding box center [398, 377] width 157 height 22
type input "212.85"
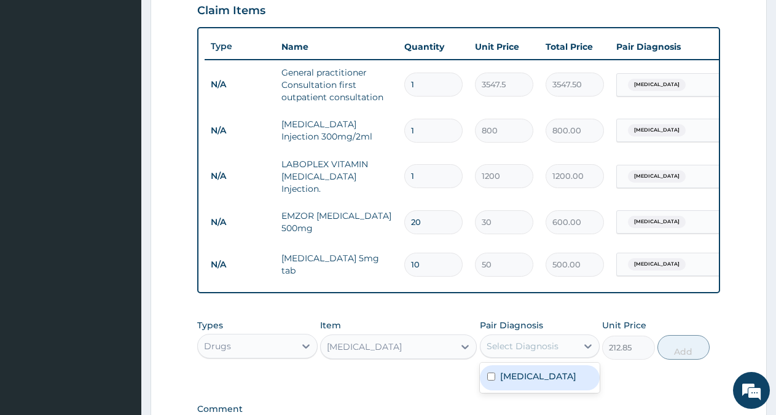
click at [528, 350] on div "Select Diagnosis" at bounding box center [523, 346] width 72 height 12
click at [519, 380] on label "Chronic tension-type headache" at bounding box center [538, 376] width 76 height 12
checkbox input "true"
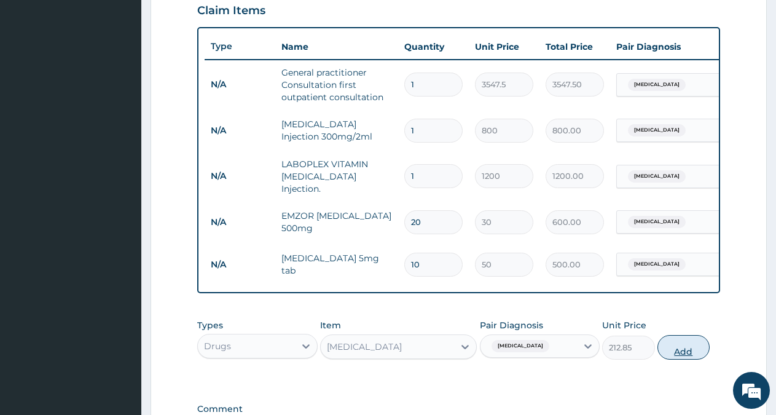
click at [675, 353] on button "Add" at bounding box center [684, 347] width 52 height 25
type input "0"
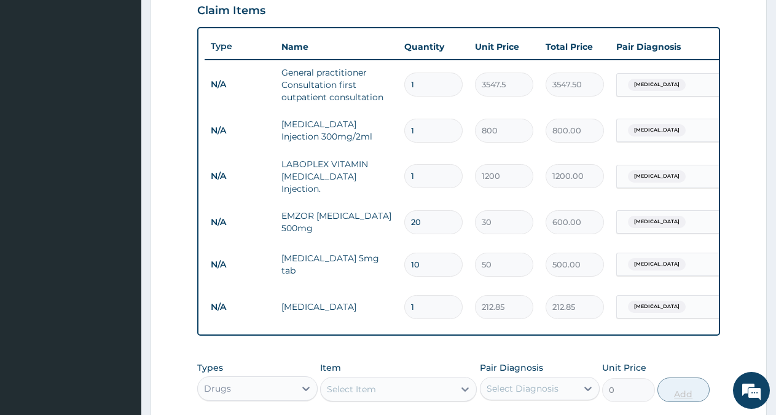
type input "0.00"
type input "3"
type input "638.55"
type input "3"
click at [430, 393] on div "Select Item" at bounding box center [387, 389] width 133 height 20
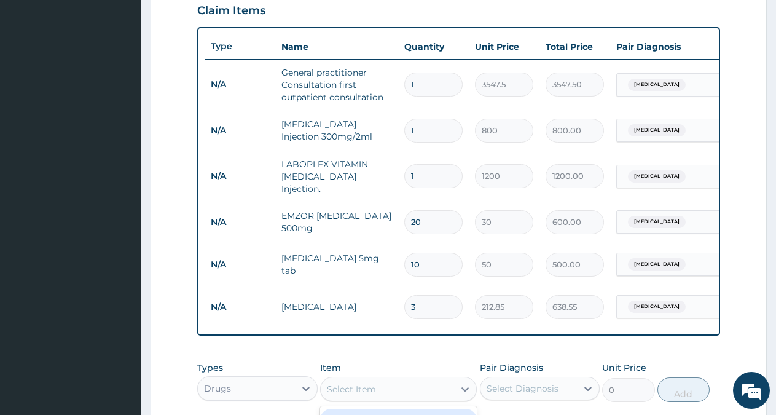
click at [434, 382] on div "Select Item" at bounding box center [398, 389] width 157 height 25
click at [438, 394] on div "Select Item" at bounding box center [387, 389] width 133 height 20
type input "asp"
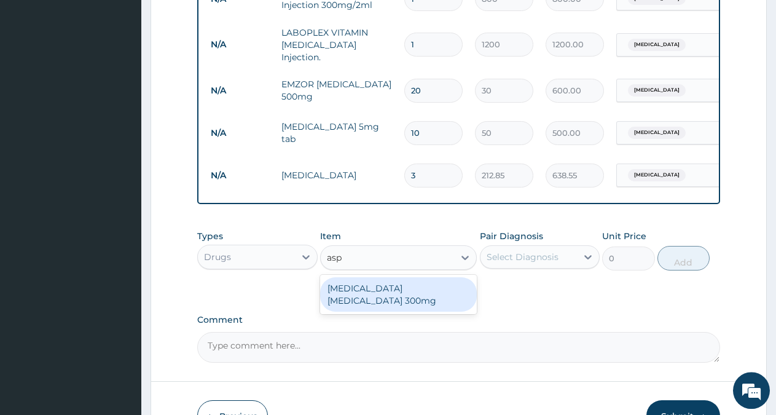
scroll to position [587, 0]
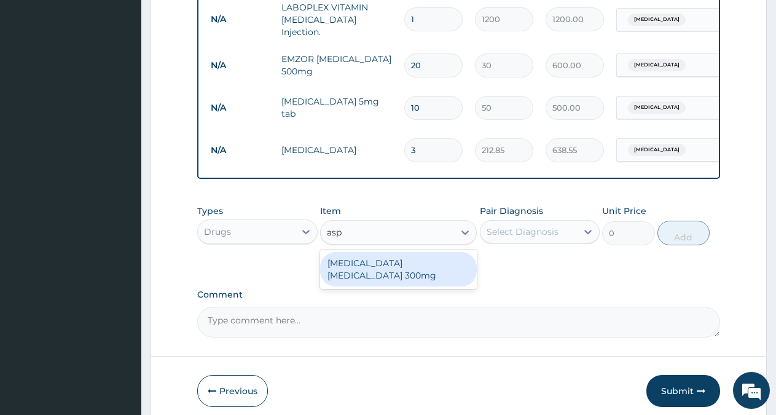
click at [462, 264] on div "ANACIN ASPIRIN 300mg" at bounding box center [398, 269] width 157 height 34
type input "35.475"
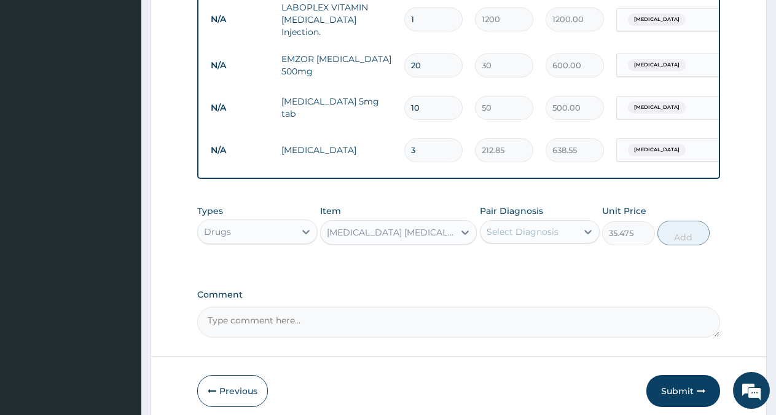
click at [543, 242] on div "Select Diagnosis" at bounding box center [529, 232] width 97 height 20
click at [521, 268] on label "Chronic tension-type headache" at bounding box center [538, 262] width 76 height 12
checkbox input "true"
click at [672, 240] on button "Add" at bounding box center [684, 233] width 52 height 25
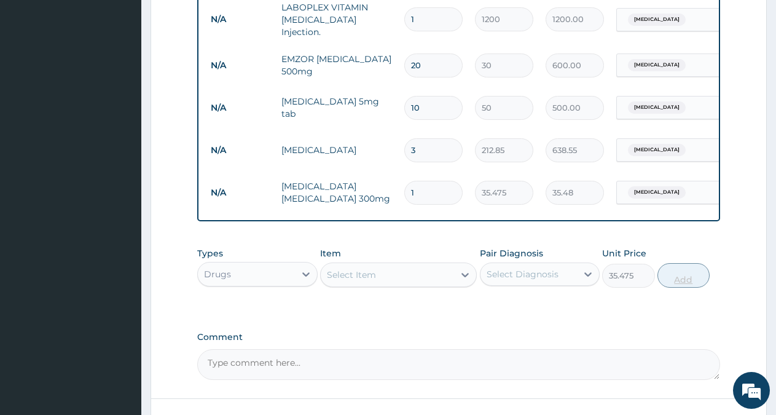
type input "0"
type input "0.00"
type input "2"
type input "70.95"
type input "20"
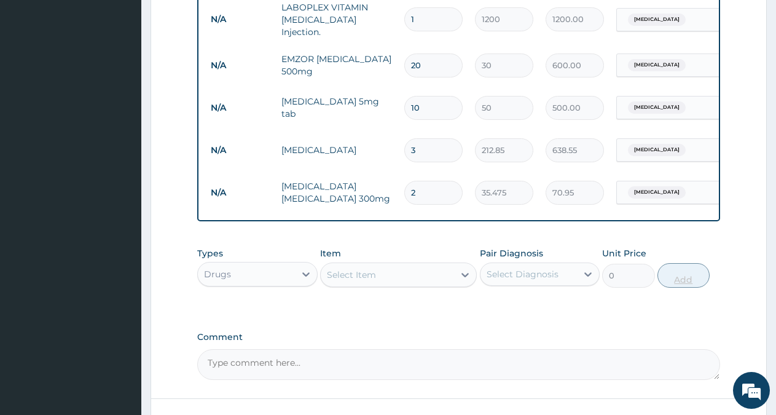
type input "709.50"
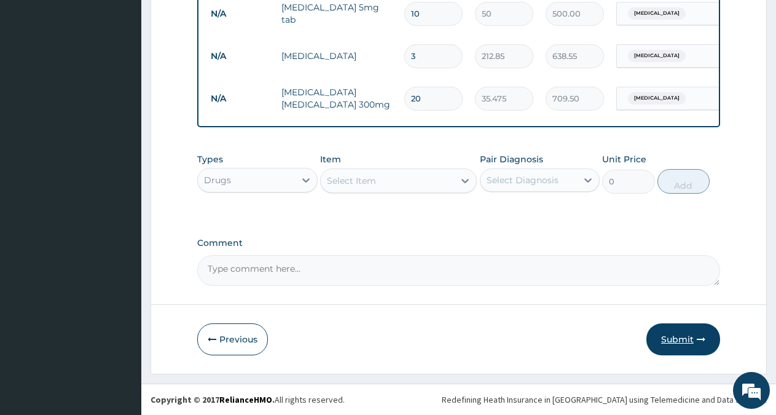
type input "20"
click at [678, 340] on button "Submit" at bounding box center [683, 339] width 74 height 32
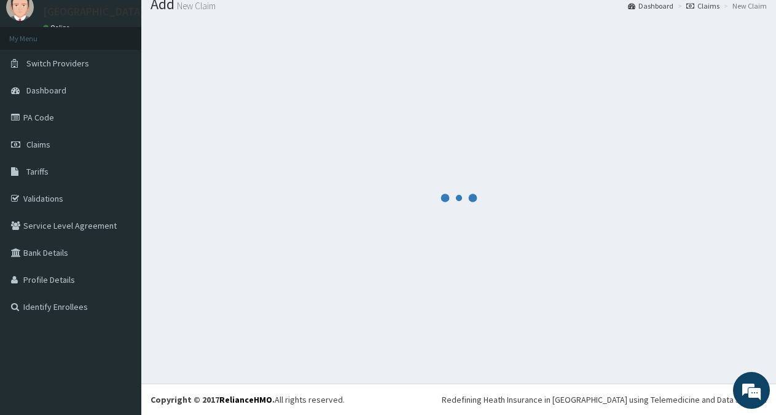
scroll to position [44, 0]
